Goal: Transaction & Acquisition: Download file/media

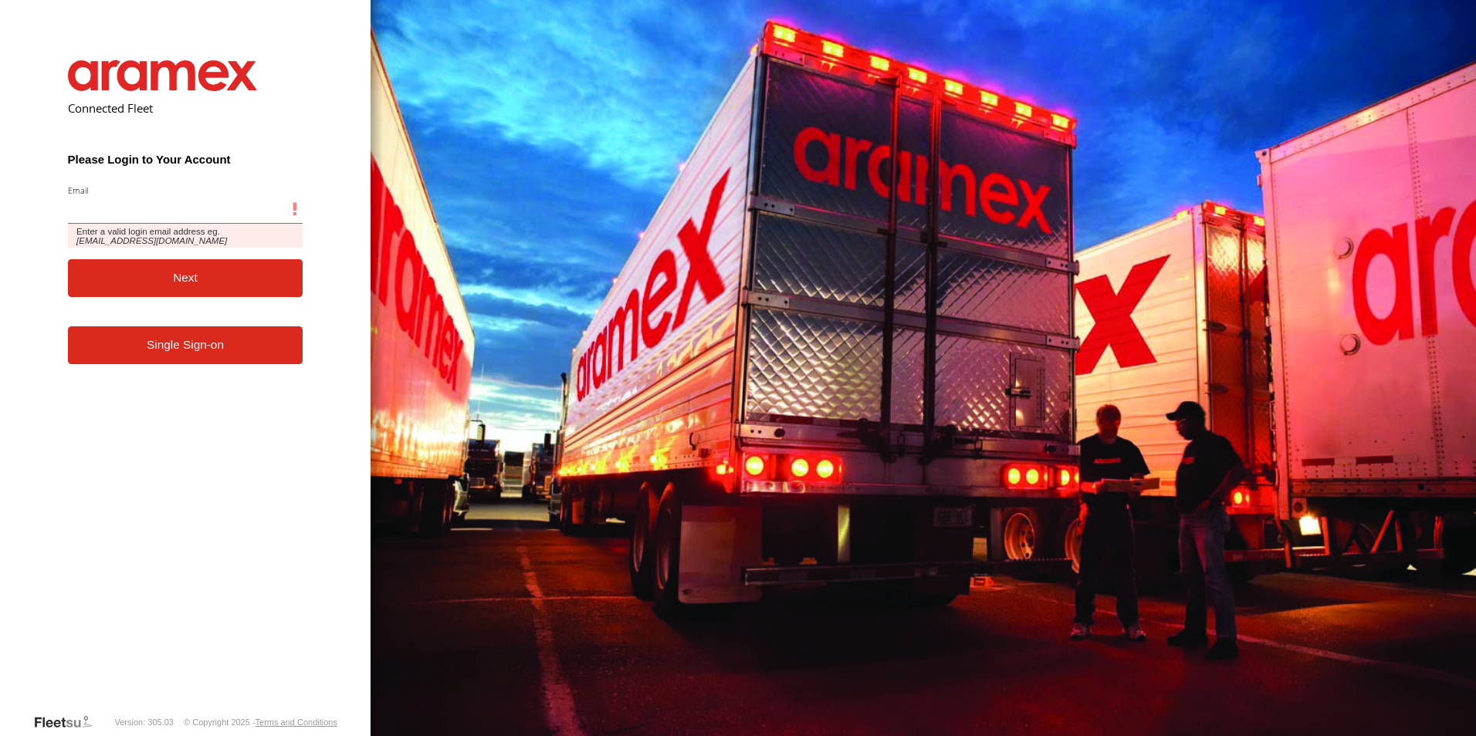
click at [81, 215] on input "Email" at bounding box center [185, 210] width 235 height 28
paste input "**********"
type input "**********"
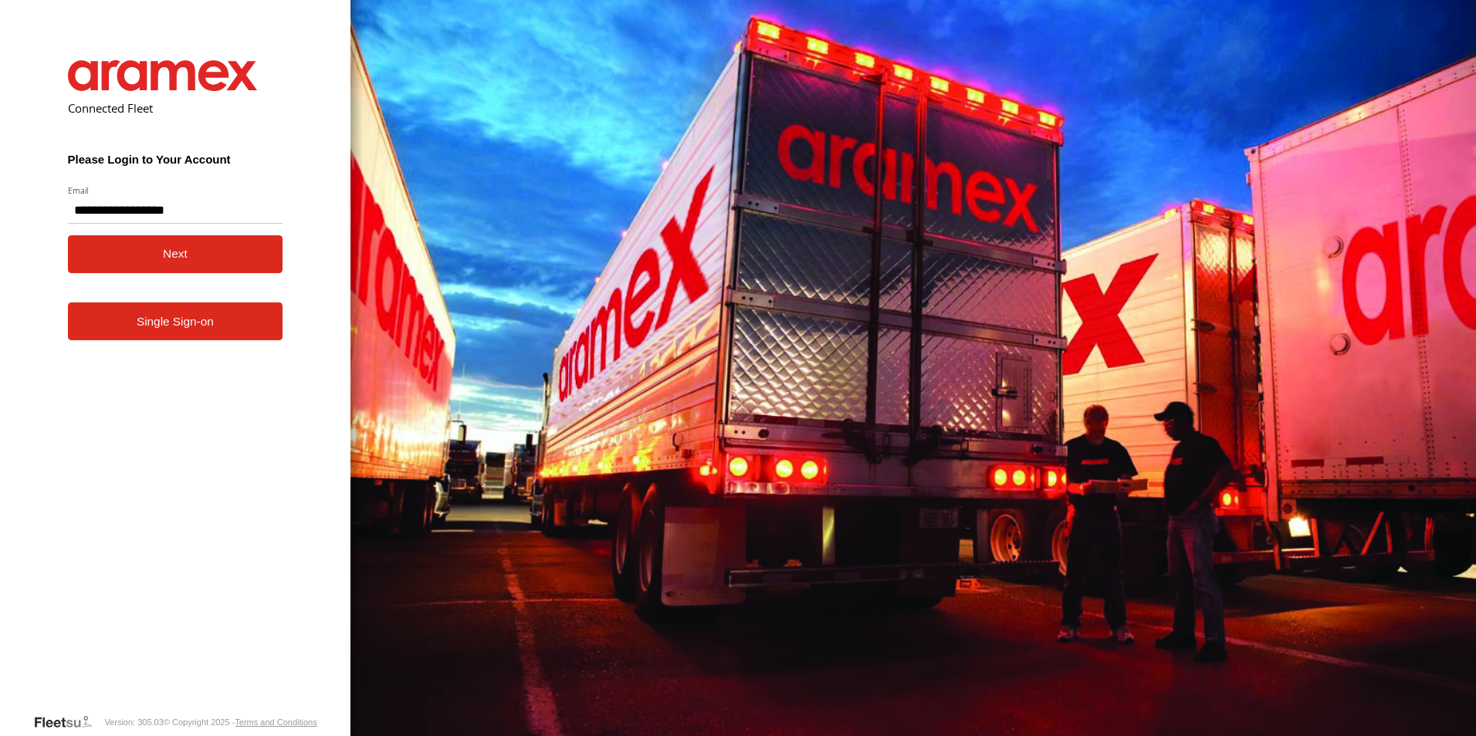
click at [129, 266] on button "Next" at bounding box center [175, 254] width 215 height 38
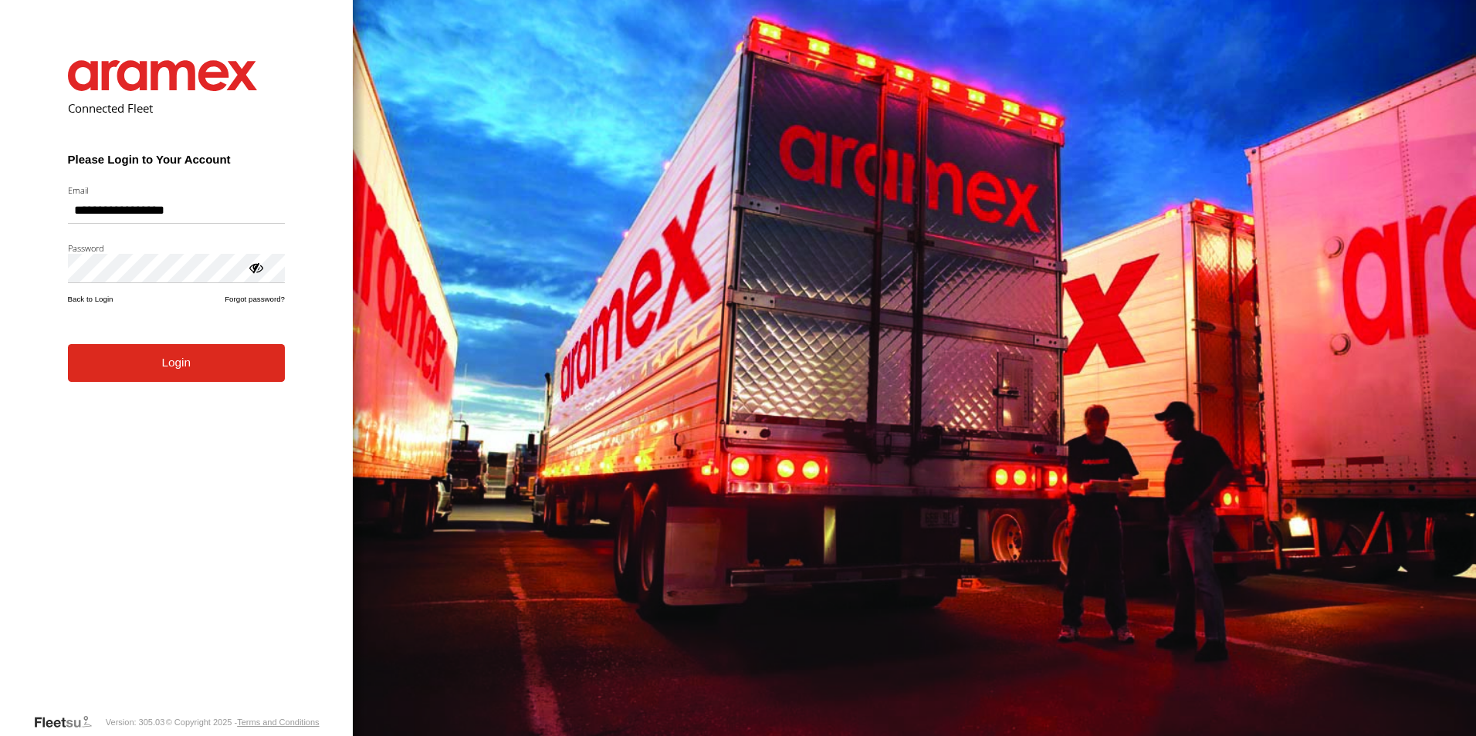
click at [144, 380] on button "Login" at bounding box center [176, 363] width 217 height 38
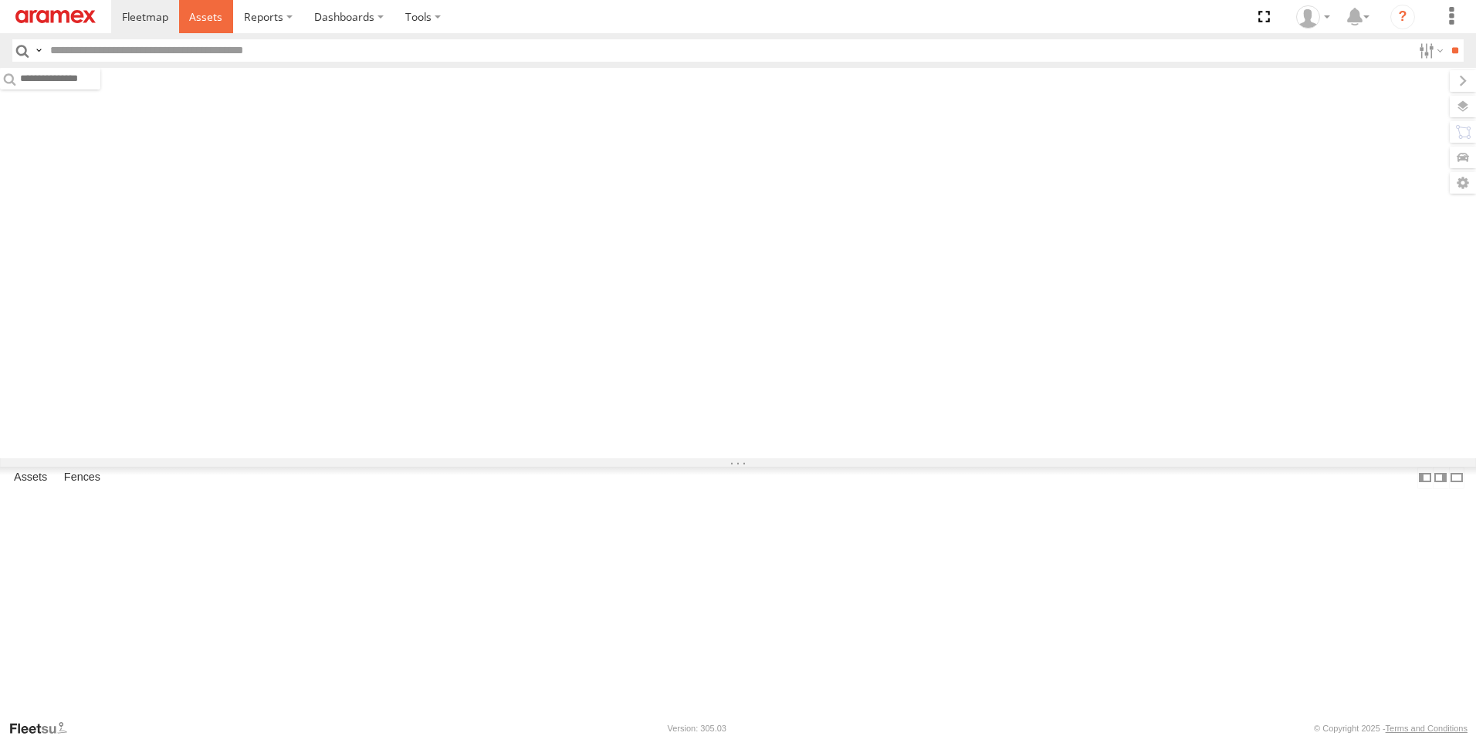
click at [204, 12] on span at bounding box center [205, 16] width 33 height 15
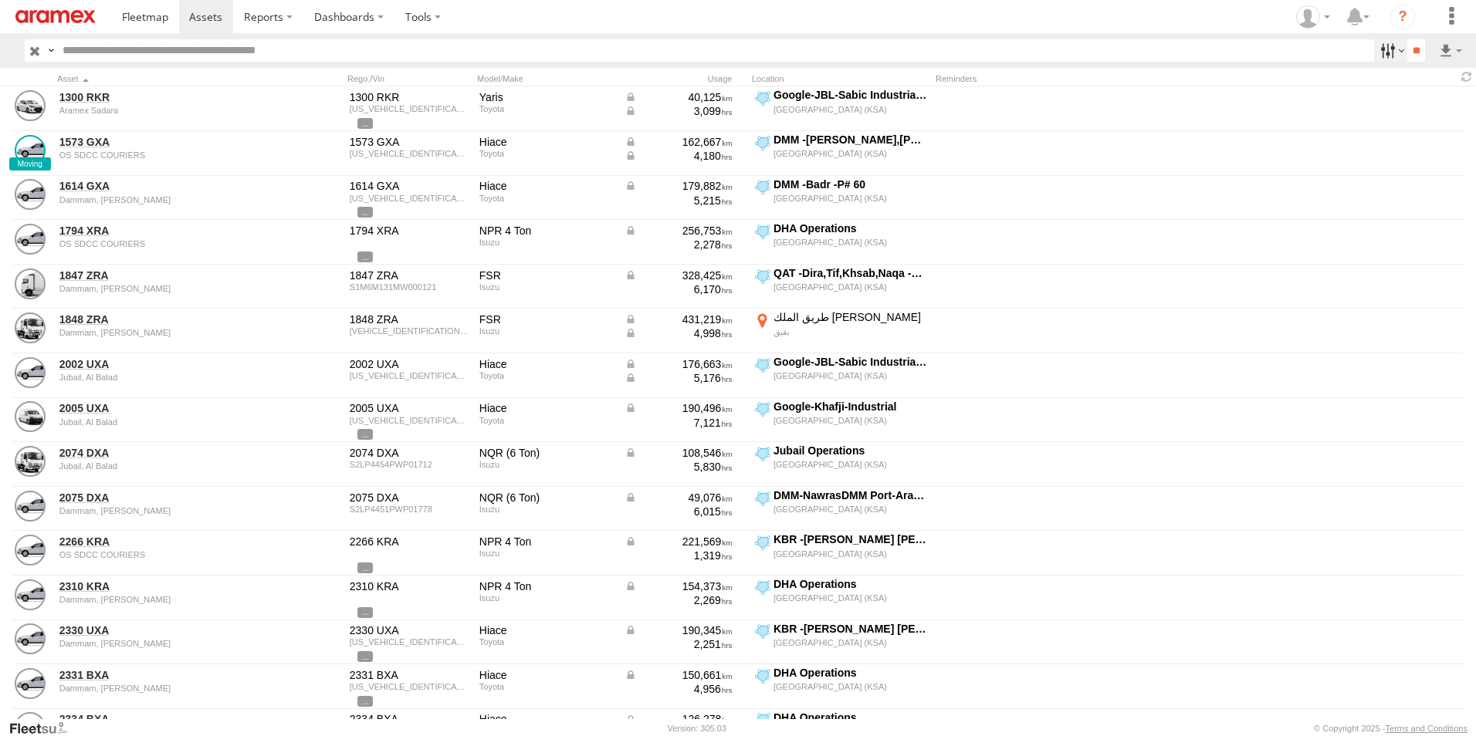
click at [1392, 50] on label at bounding box center [1390, 50] width 33 height 22
click at [0, 0] on span "[GEOGRAPHIC_DATA] (KSA)" at bounding box center [0, 0] width 0 height 0
click at [0, 0] on span "DHA - Dharan" at bounding box center [0, 0] width 0 height 0
click at [0, 0] on span "DHA Logistics" at bounding box center [0, 0] width 0 height 0
click at [0, 0] on span "Defleeted Vehicles DHA" at bounding box center [0, 0] width 0 height 0
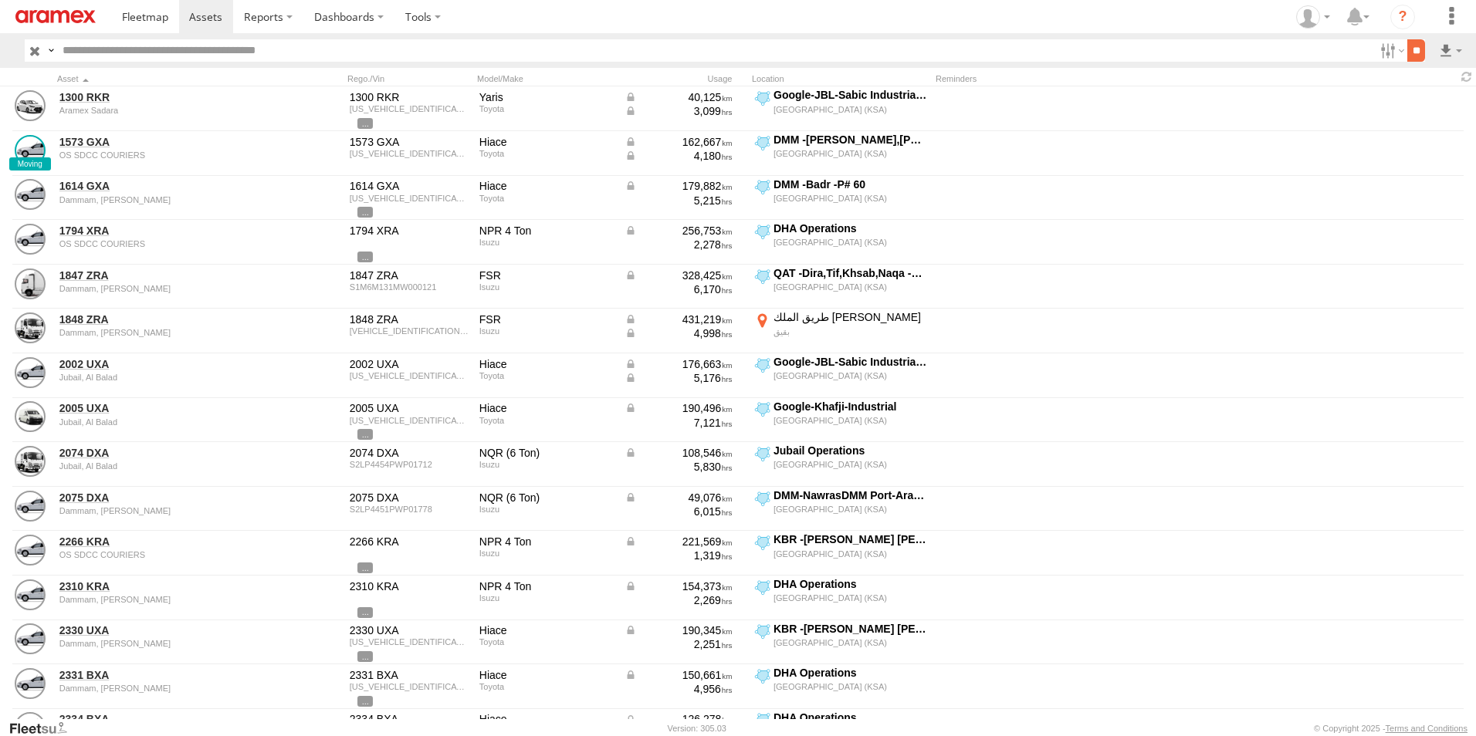
click at [1420, 49] on input "**" at bounding box center [1416, 50] width 18 height 22
click at [1443, 47] on label at bounding box center [1450, 50] width 26 height 22
click at [1420, 109] on label at bounding box center [1410, 106] width 94 height 23
click at [0, 0] on label "Asset ID" at bounding box center [0, 0] width 0 height 0
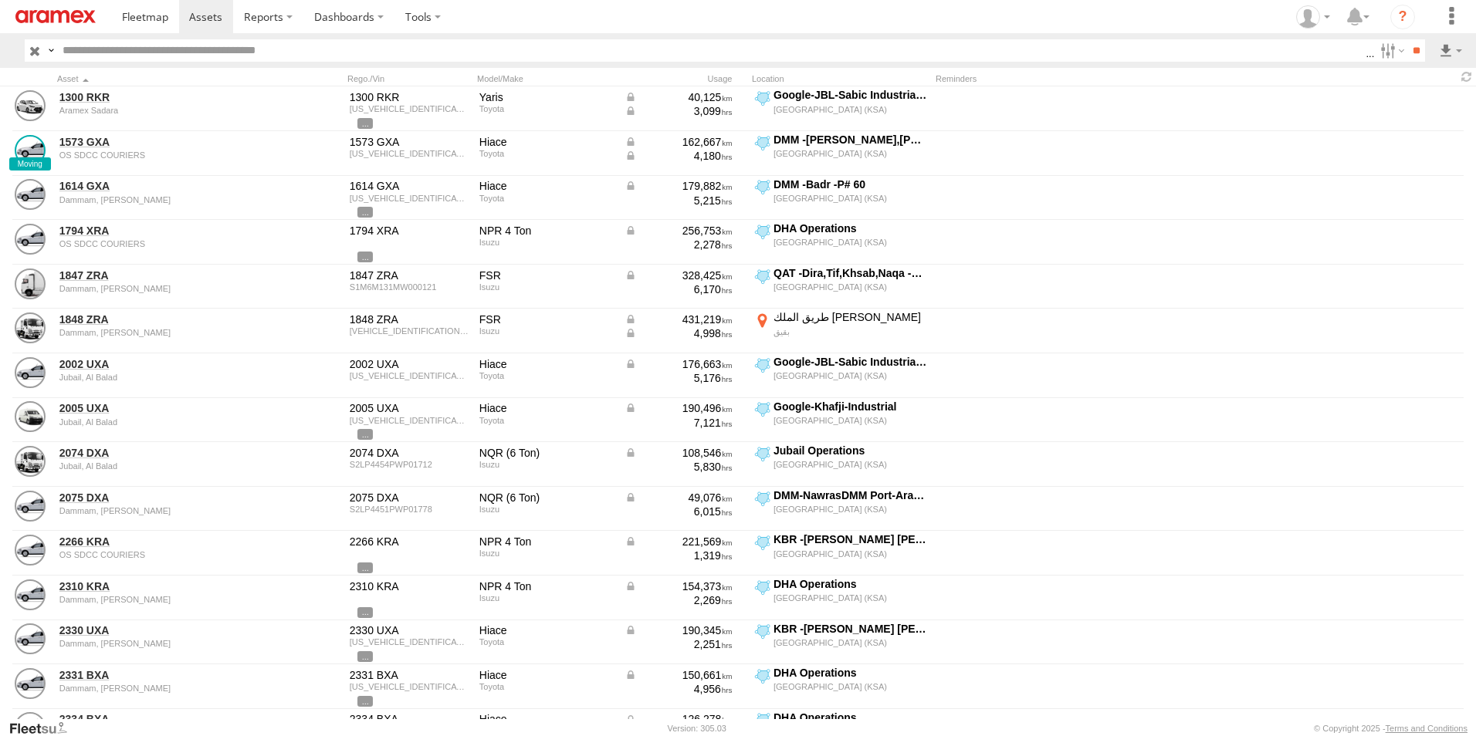
click at [0, 0] on label "VIN" at bounding box center [0, 0] width 0 height 0
click at [0, 0] on label "ODO" at bounding box center [0, 0] width 0 height 0
click at [0, 0] on label "Reminders" at bounding box center [0, 0] width 0 height 0
click at [0, 0] on label "Street Number" at bounding box center [0, 0] width 0 height 0
click at [0, 0] on label "Street Name / Fence Name" at bounding box center [0, 0] width 0 height 0
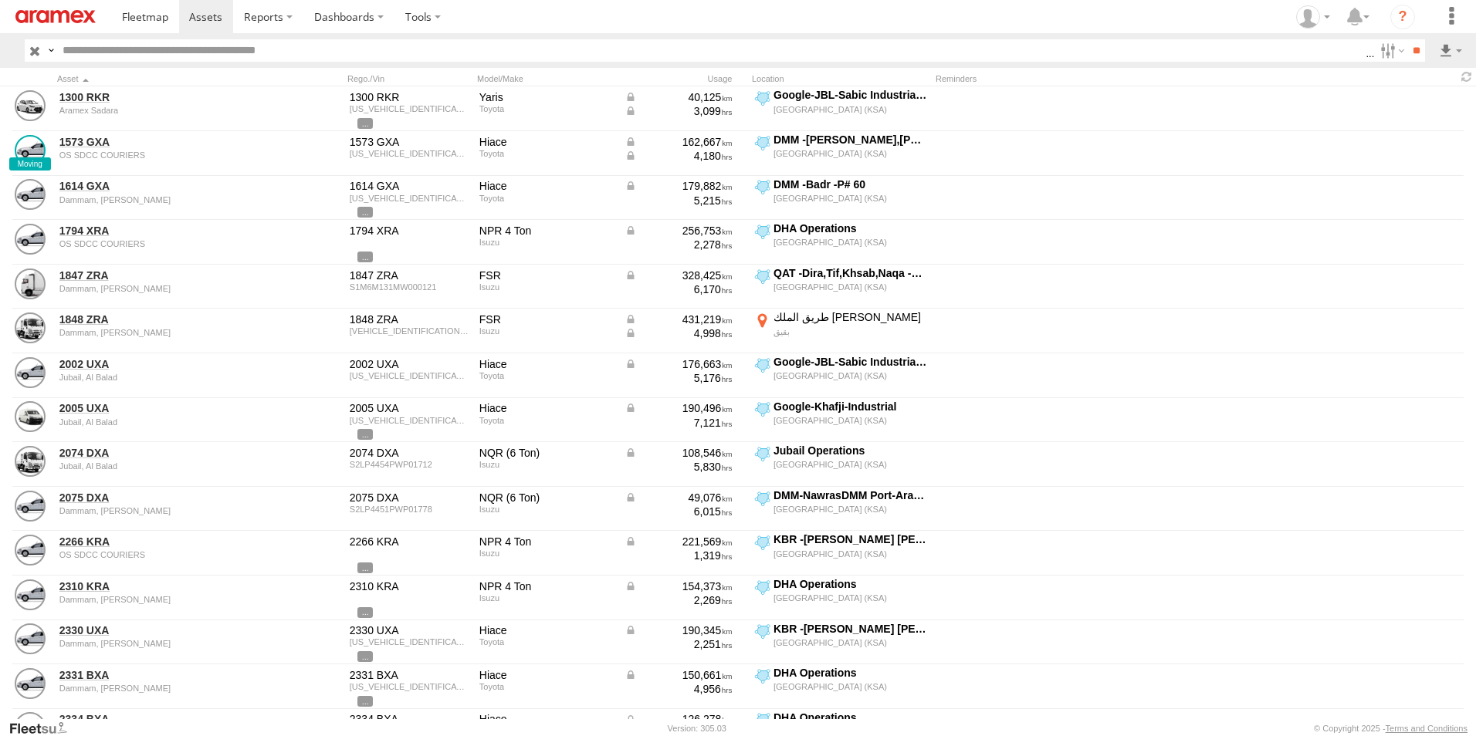
click at [0, 0] on label "Suburb / City" at bounding box center [0, 0] width 0 height 0
click at [0, 0] on label "Postcode / Zipcode" at bounding box center [0, 0] width 0 height 0
click at [0, 0] on label "State" at bounding box center [0, 0] width 0 height 0
click at [0, 0] on label "Country" at bounding box center [0, 0] width 0 height 0
click at [0, 0] on label "Latitude" at bounding box center [0, 0] width 0 height 0
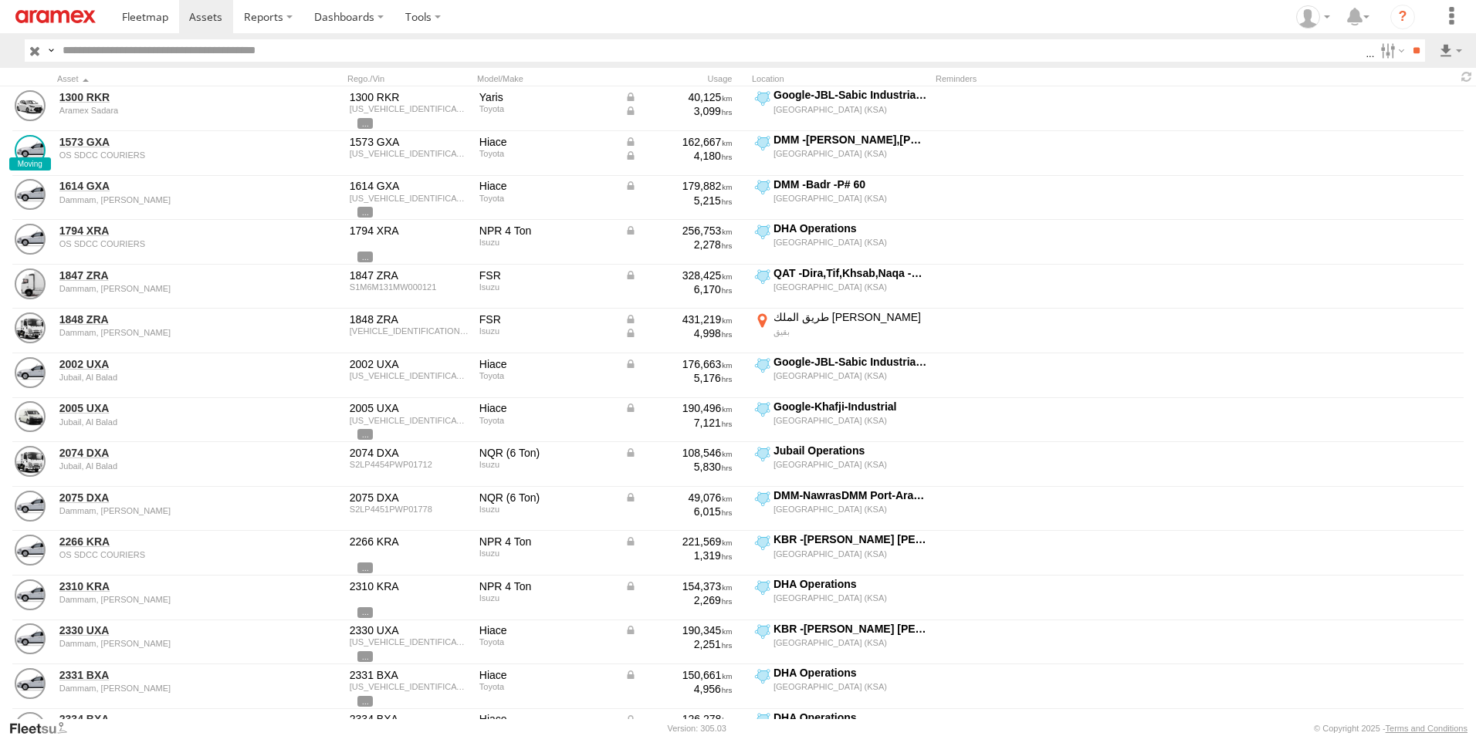
click at [0, 0] on label "Longitude" at bounding box center [0, 0] width 0 height 0
click at [0, 0] on label "First Name" at bounding box center [0, 0] width 0 height 0
click at [0, 0] on label "Last Name" at bounding box center [0, 0] width 0 height 0
click at [0, 0] on button "Export" at bounding box center [0, 0] width 0 height 0
click at [0, 0] on label "×" at bounding box center [0, 0] width 0 height 0
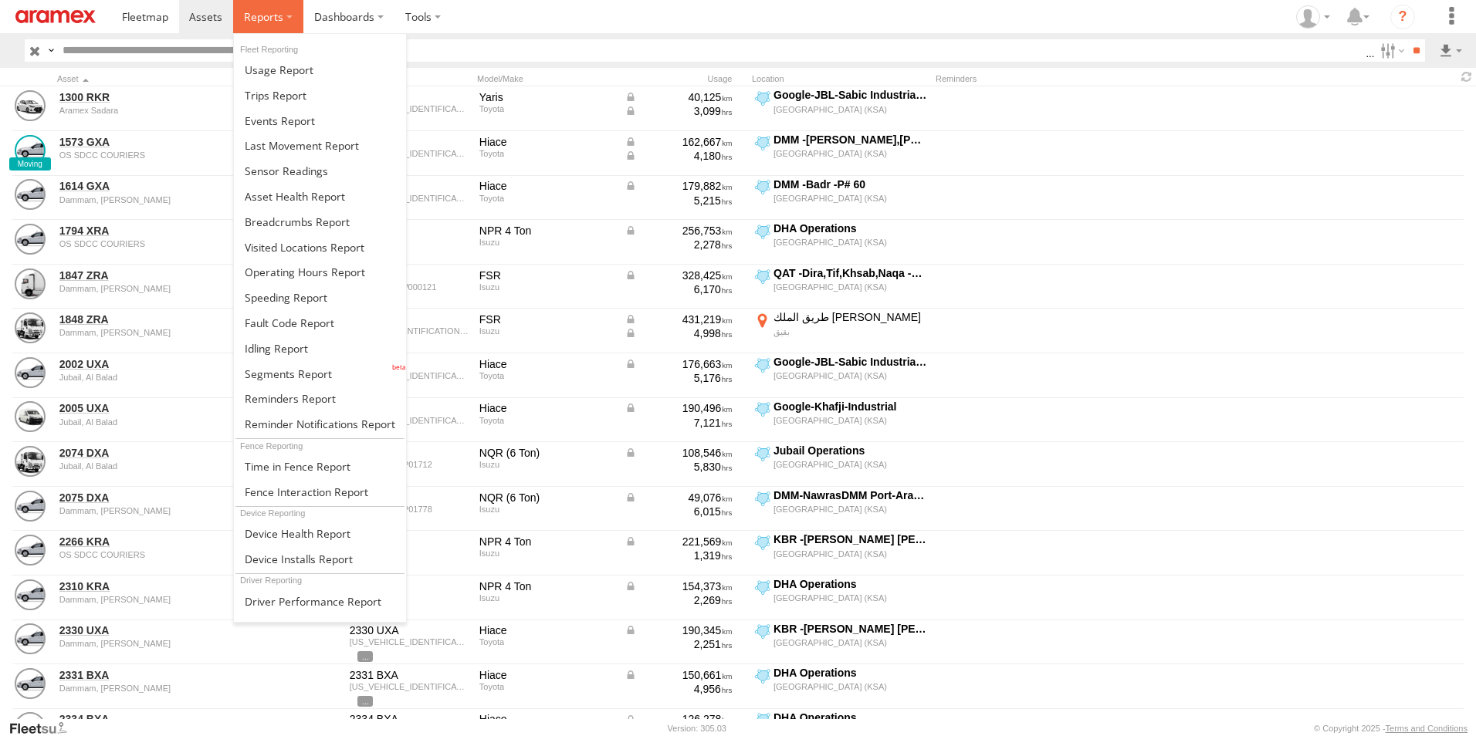
click at [279, 12] on span at bounding box center [263, 16] width 39 height 15
click at [300, 145] on span at bounding box center [302, 145] width 114 height 15
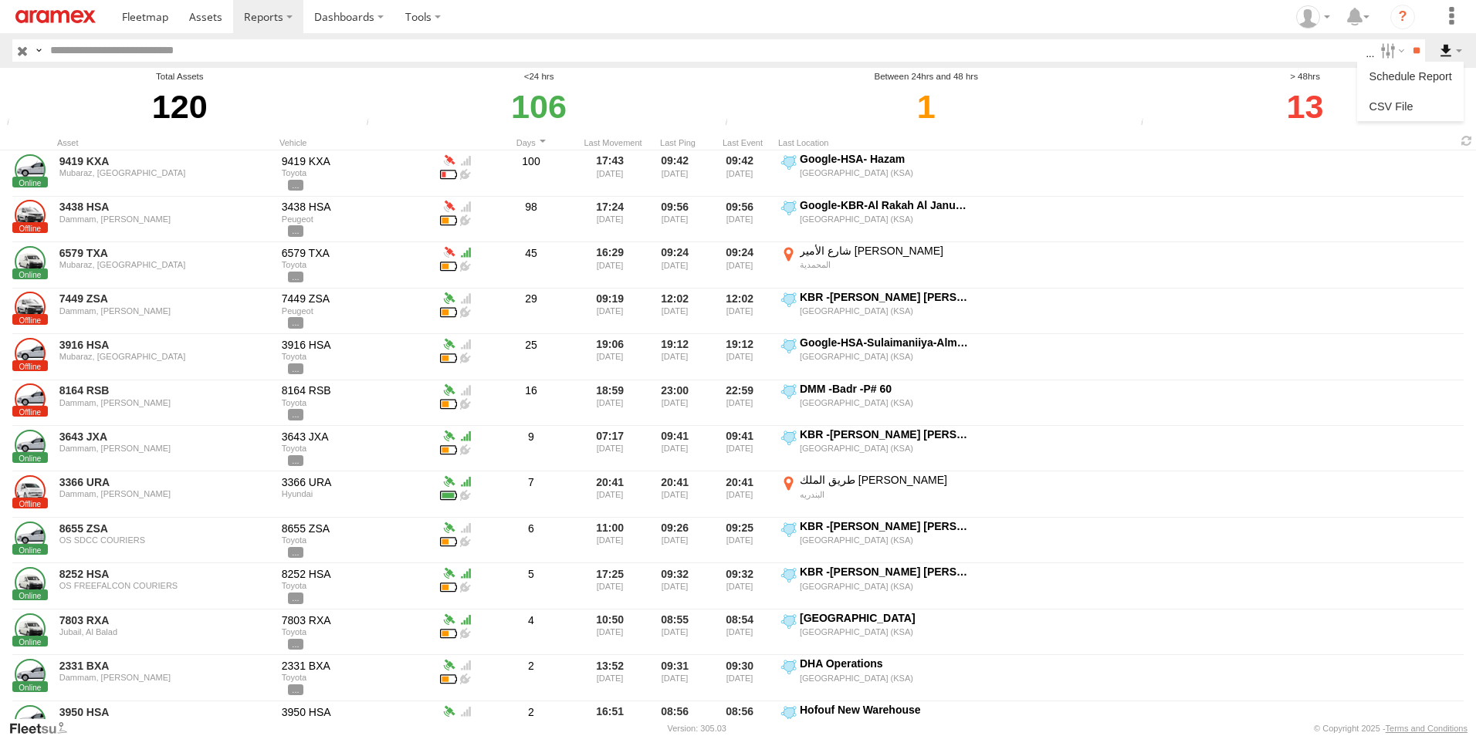
click at [1446, 52] on label at bounding box center [1450, 50] width 26 height 22
click at [1422, 103] on link at bounding box center [1410, 106] width 94 height 23
